Goal: Task Accomplishment & Management: Complete application form

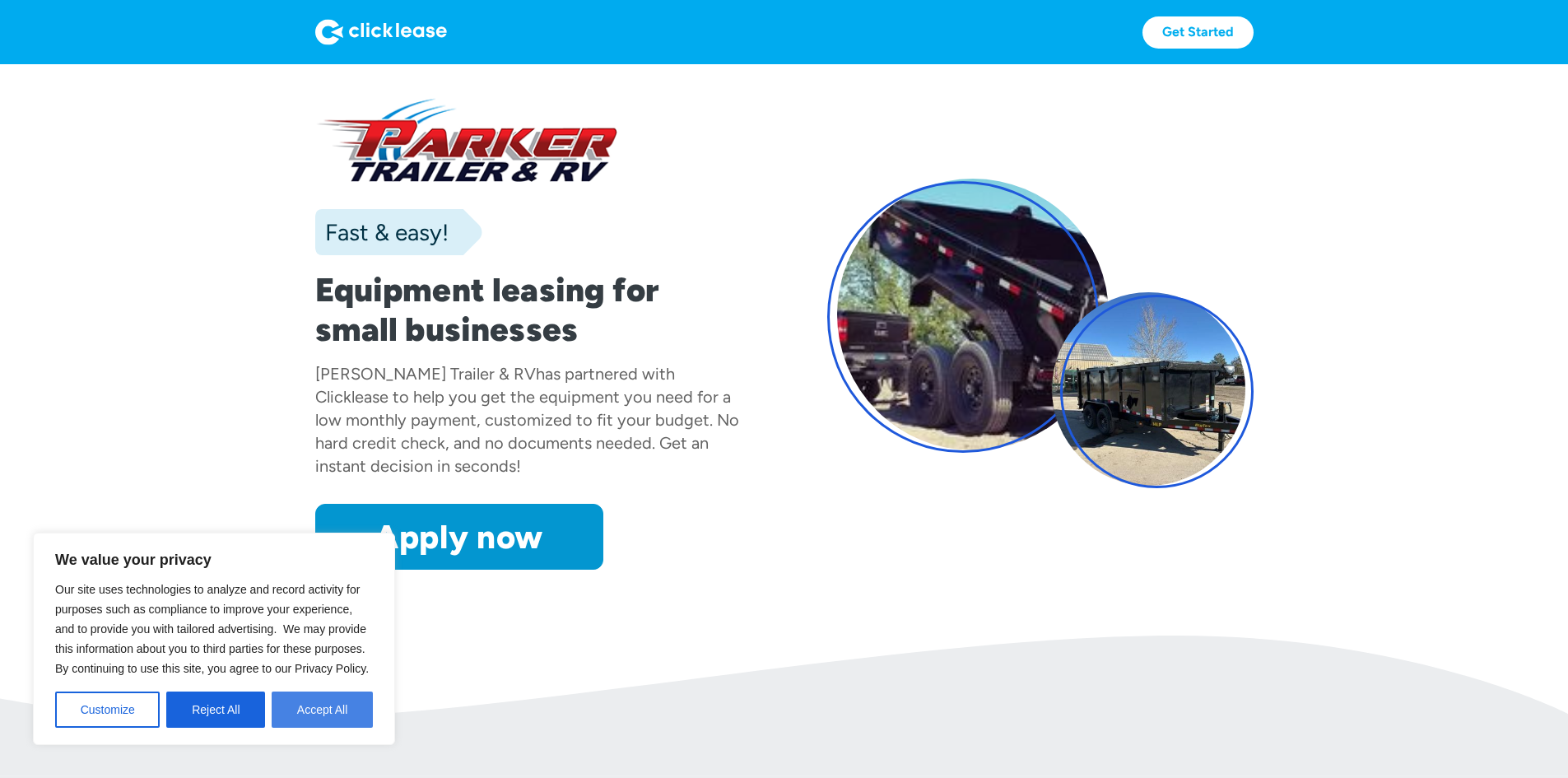
click at [320, 713] on button "Accept All" at bounding box center [322, 710] width 102 height 36
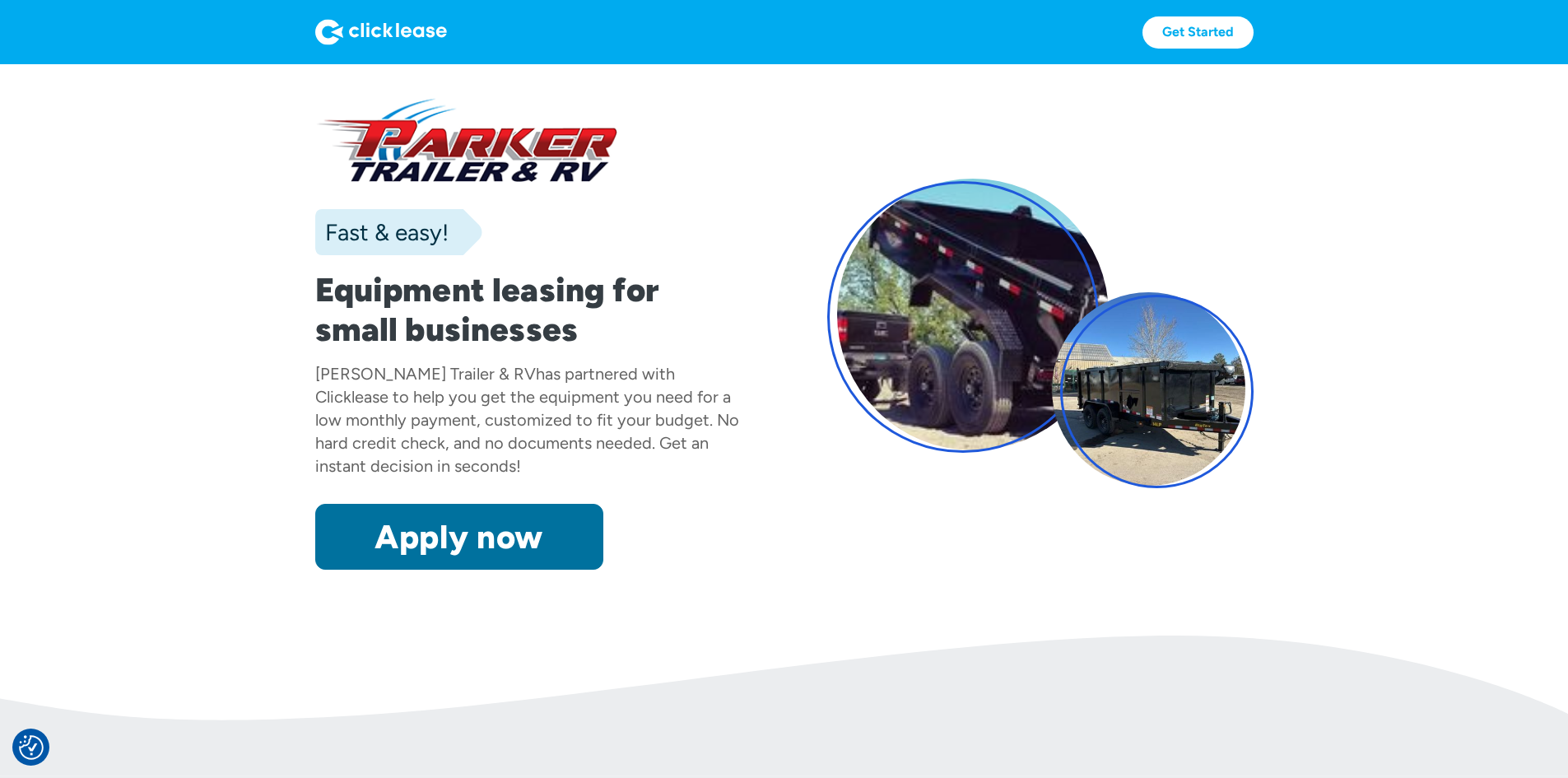
click at [370, 570] on link "Apply now" at bounding box center [459, 537] width 288 height 65
